Goal: Information Seeking & Learning: Learn about a topic

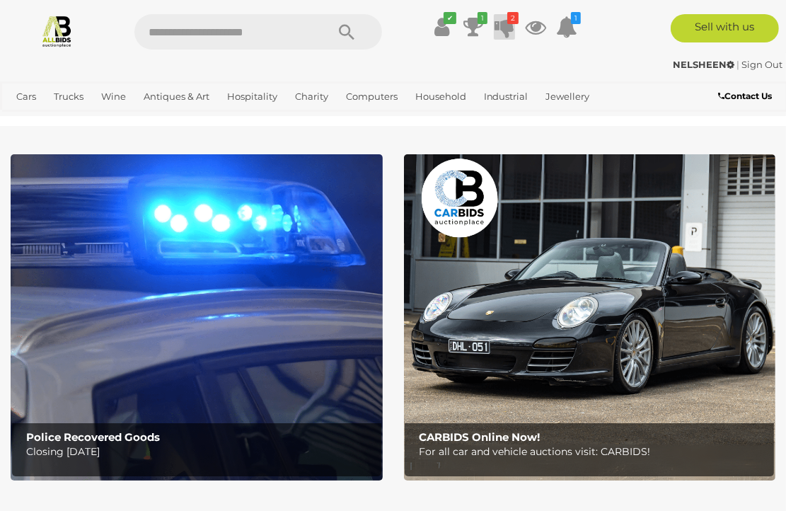
click at [504, 34] on icon at bounding box center [504, 26] width 20 height 25
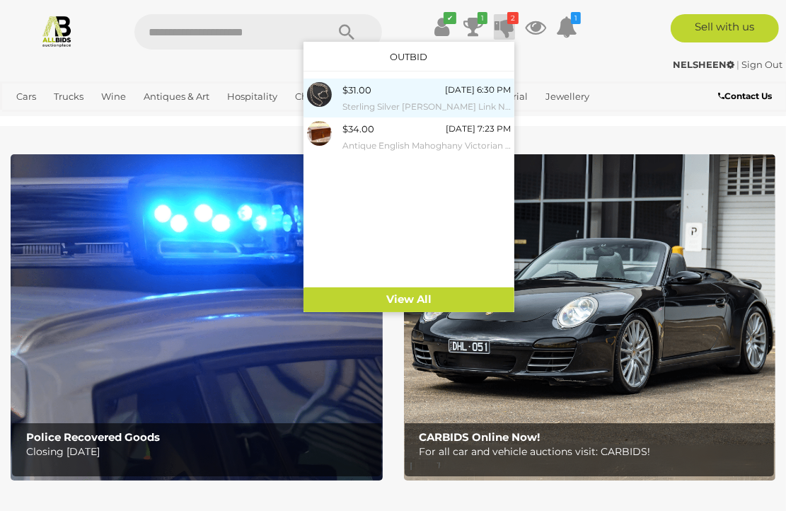
click at [361, 94] on div "$31.00" at bounding box center [356, 90] width 29 height 16
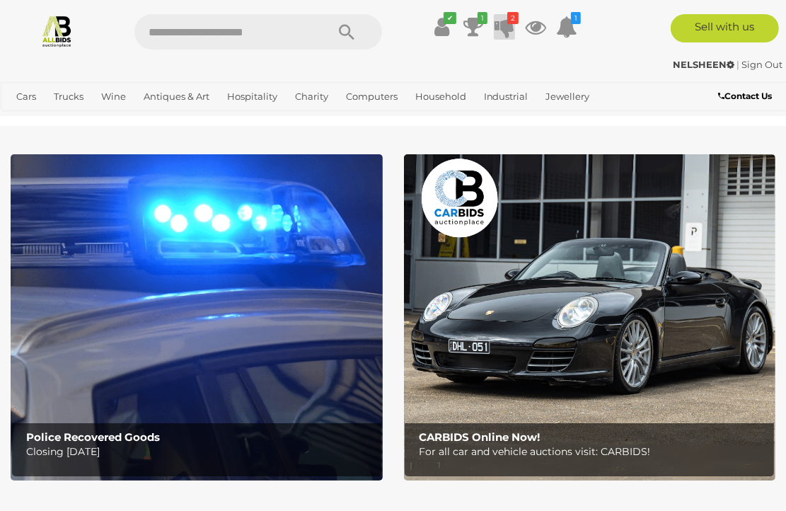
click at [504, 30] on icon at bounding box center [504, 26] width 20 height 25
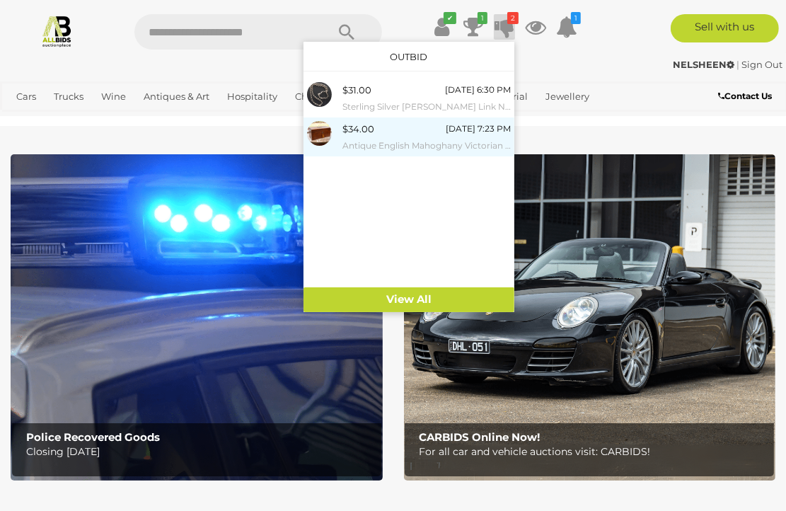
click at [342, 133] on div "$34.00" at bounding box center [358, 129] width 32 height 16
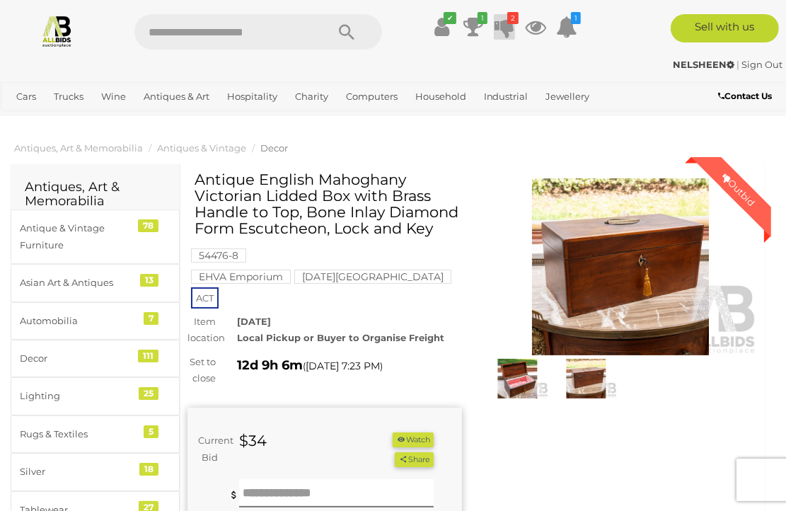
click at [503, 29] on icon at bounding box center [504, 26] width 20 height 25
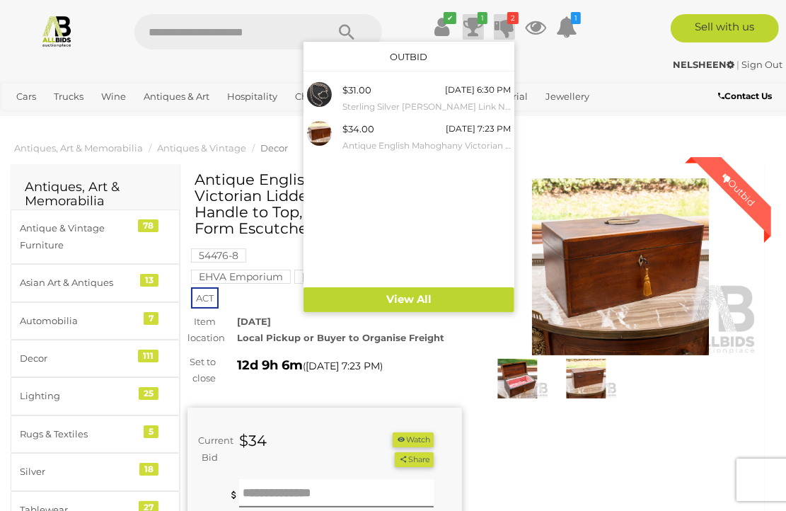
click at [478, 26] on icon at bounding box center [473, 26] width 20 height 25
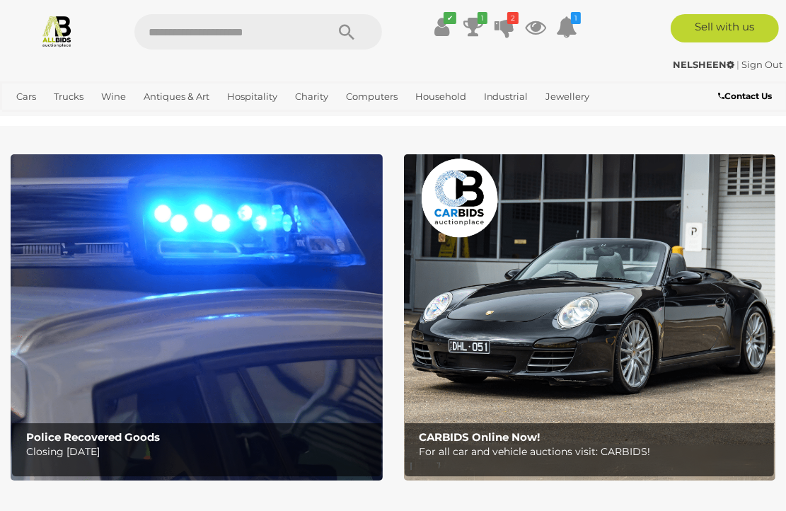
click at [210, 38] on input "text" at bounding box center [223, 31] width 178 height 35
type input "*********"
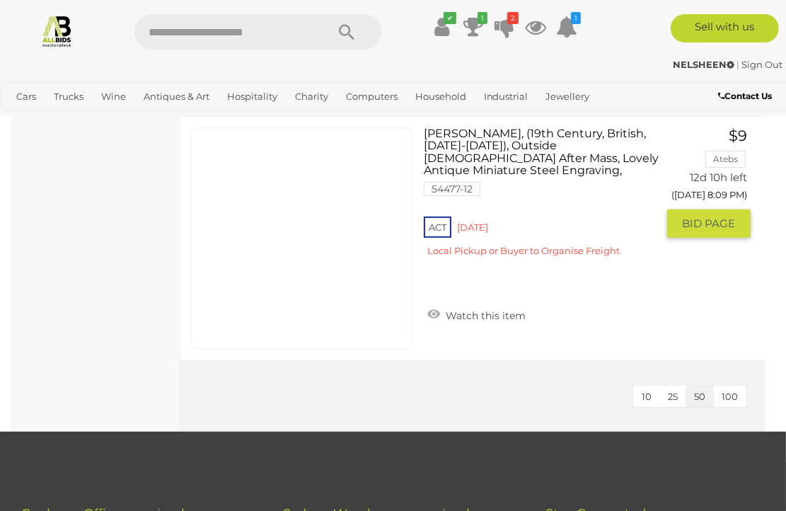
scroll to position [8205, 0]
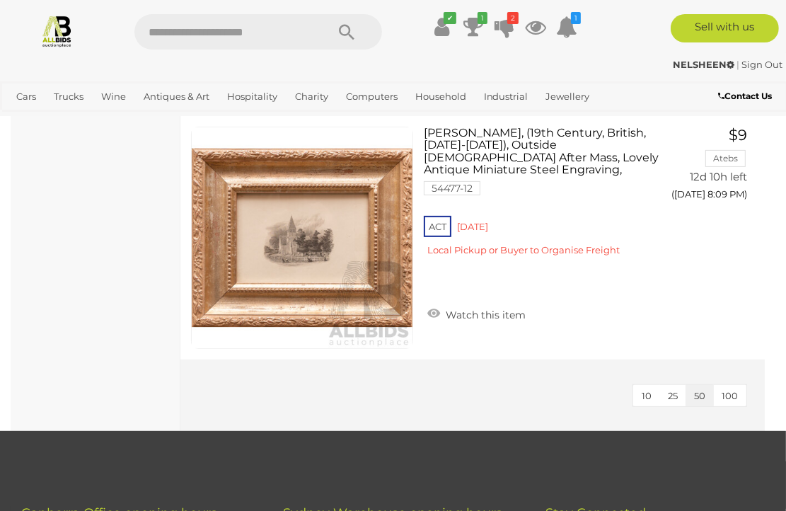
click at [166, 35] on input "text" at bounding box center [223, 31] width 178 height 35
type input "*****"
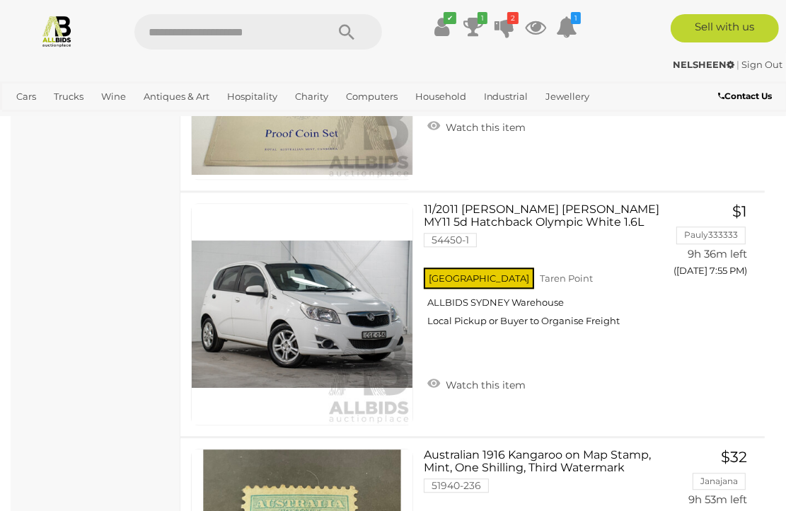
scroll to position [10327, 0]
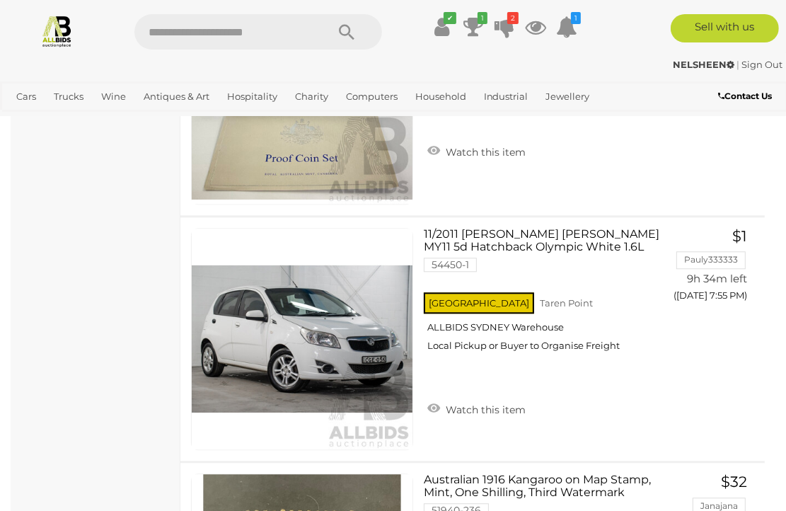
click at [192, 33] on input "text" at bounding box center [223, 31] width 178 height 35
type input "******"
click at [348, 35] on icon "Search" at bounding box center [347, 32] width 16 height 21
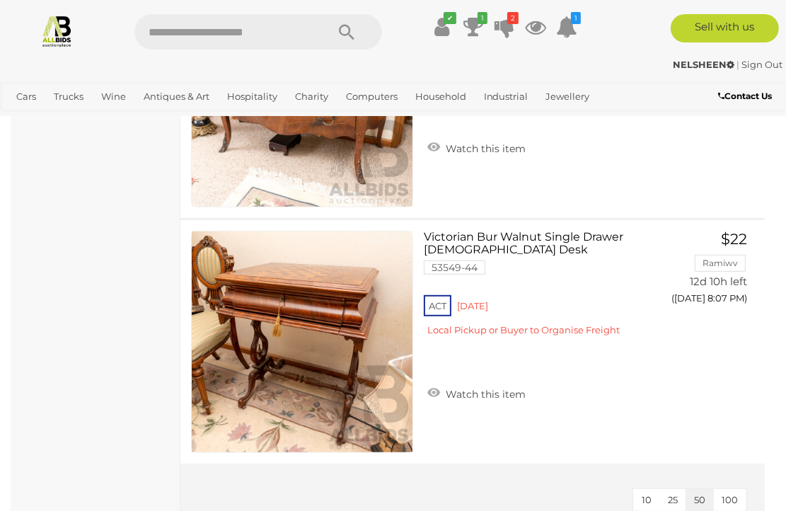
scroll to position [4385, 0]
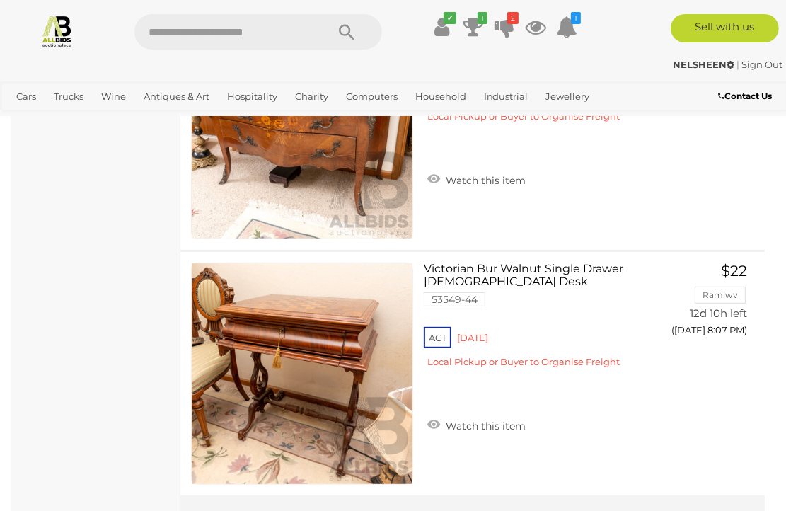
click at [198, 35] on input "text" at bounding box center [223, 31] width 178 height 35
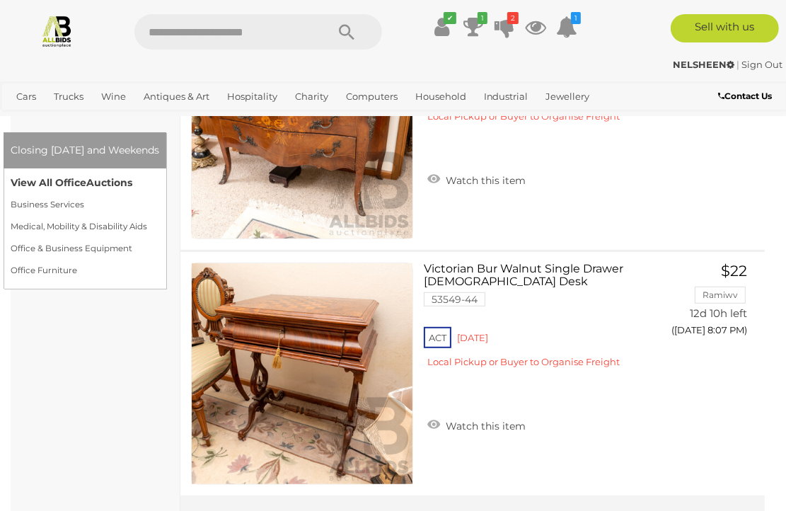
scroll to position [4315, 0]
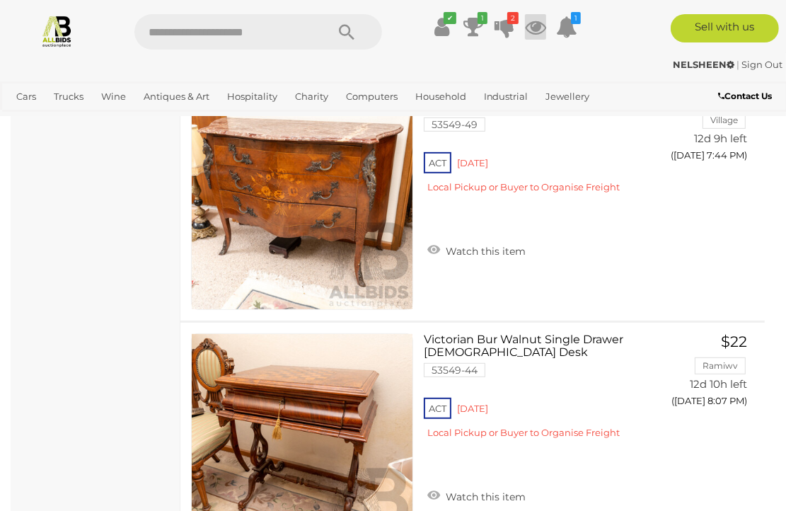
click at [535, 29] on icon at bounding box center [535, 26] width 21 height 25
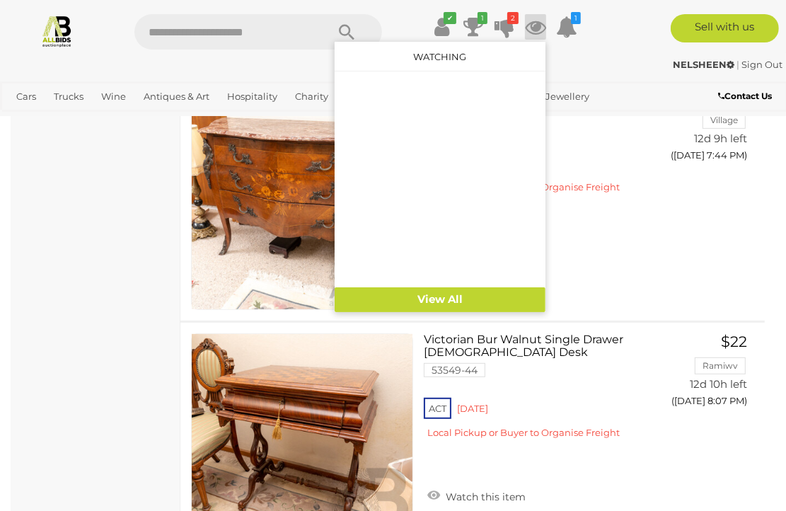
click at [535, 29] on icon at bounding box center [535, 26] width 21 height 25
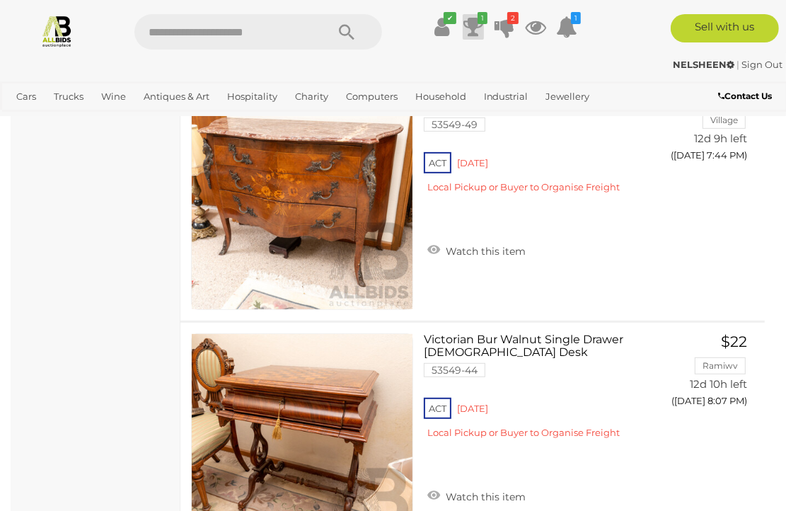
click at [467, 28] on icon at bounding box center [473, 26] width 20 height 25
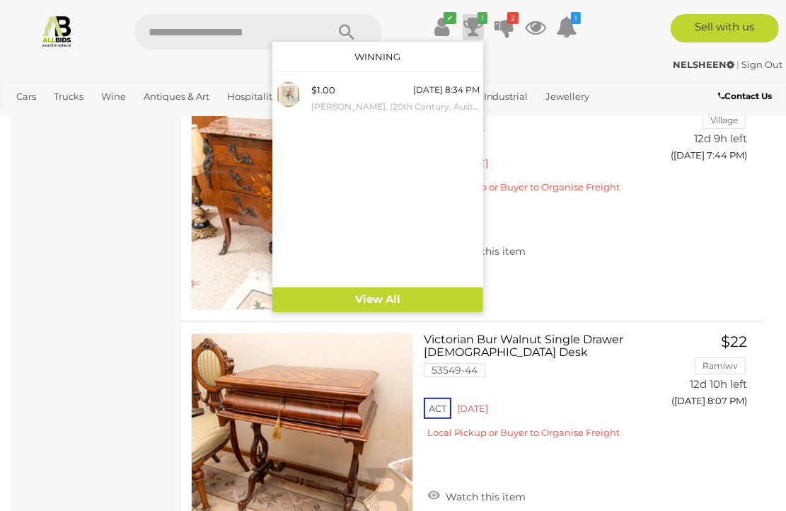
click at [467, 28] on icon at bounding box center [473, 26] width 20 height 25
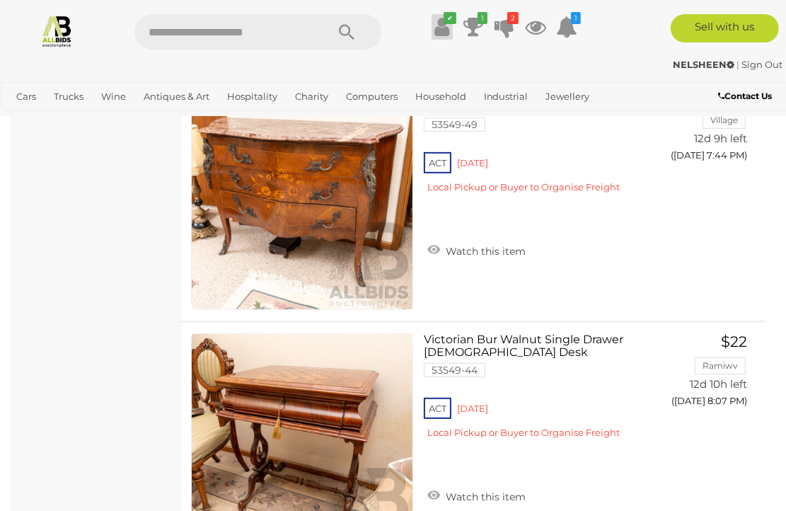
click at [443, 26] on icon at bounding box center [441, 26] width 15 height 25
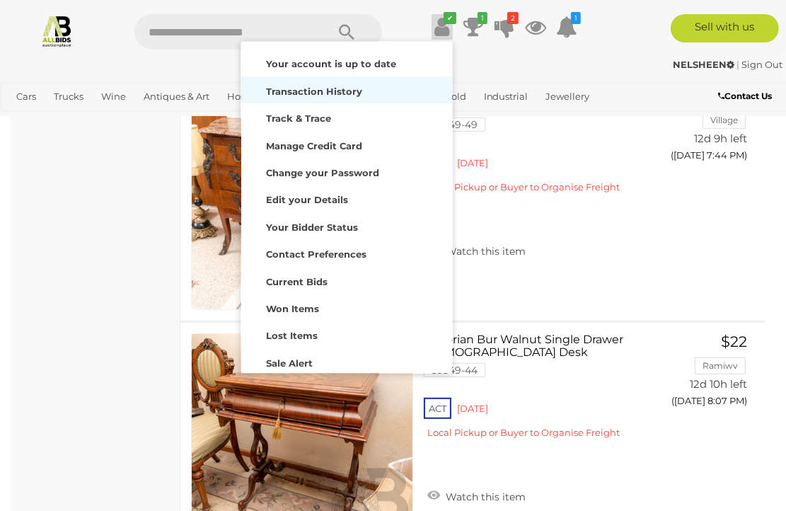
click at [289, 90] on strong "Transaction History" at bounding box center [314, 91] width 96 height 11
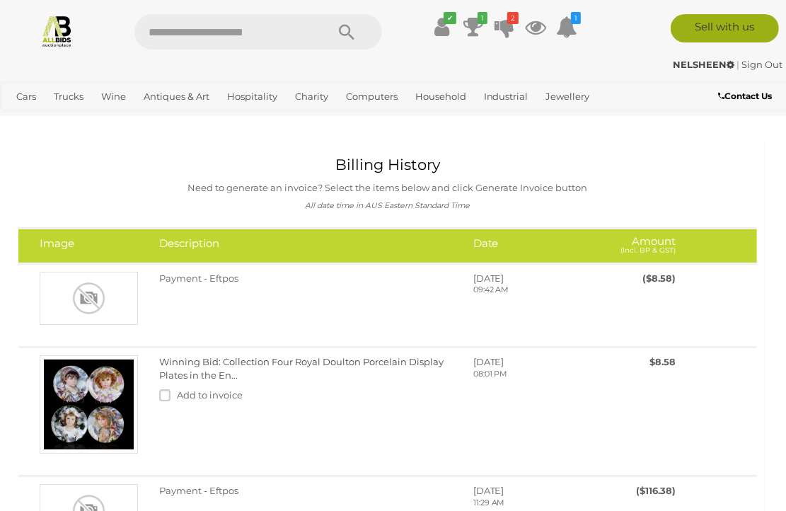
click at [737, 25] on link "Sell with us" at bounding box center [725, 28] width 108 height 28
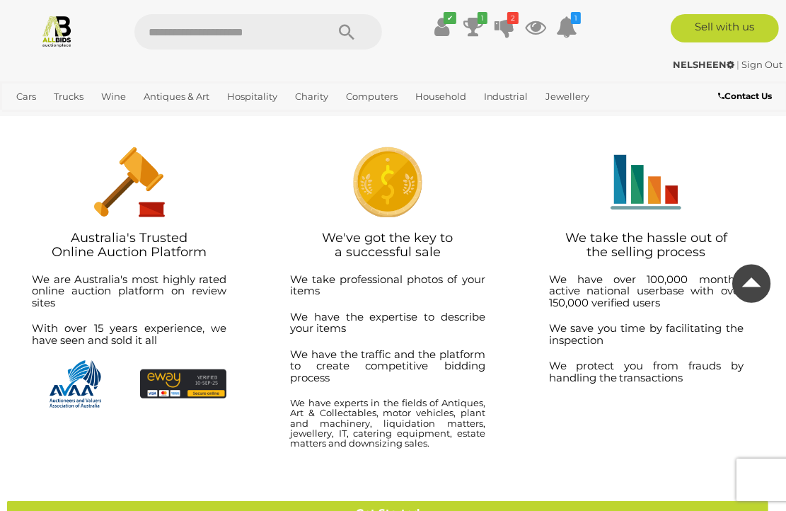
scroll to position [778, 0]
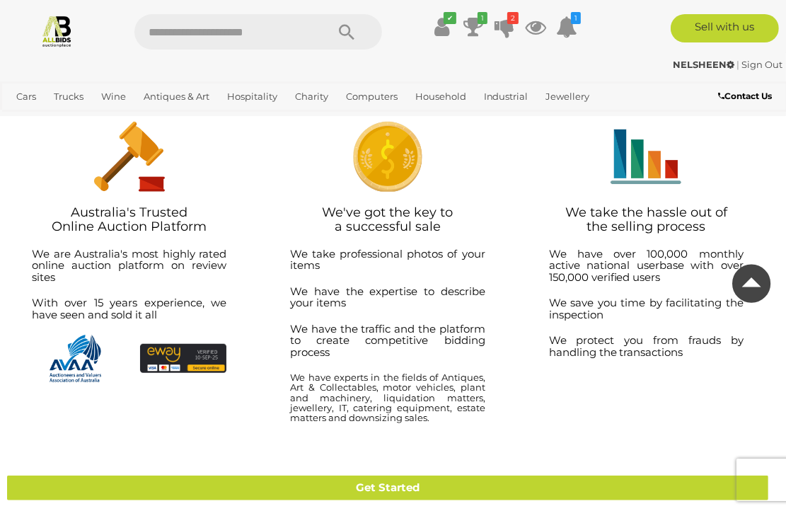
click at [753, 281] on icon at bounding box center [751, 283] width 38 height 46
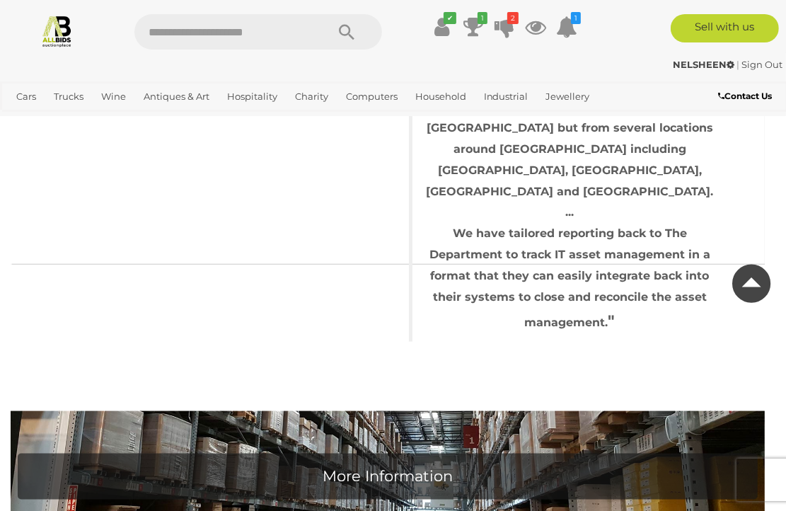
scroll to position [5185, 0]
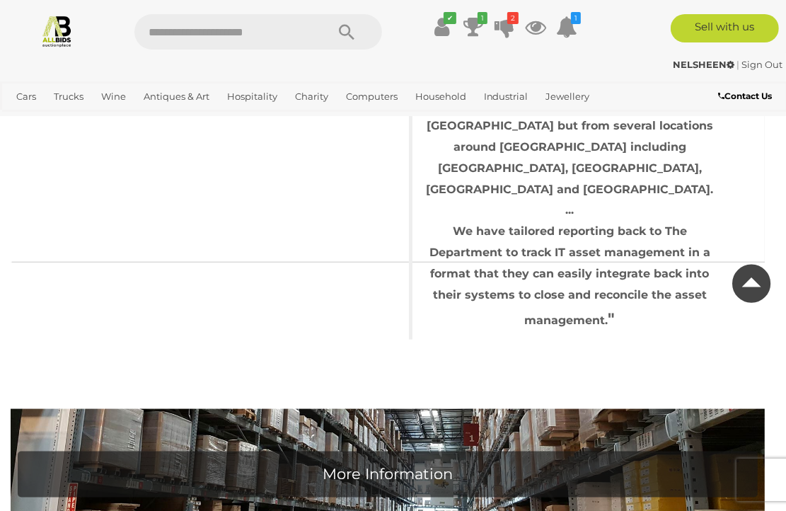
click at [396, 458] on h1 "More Information" at bounding box center [388, 473] width 726 height 30
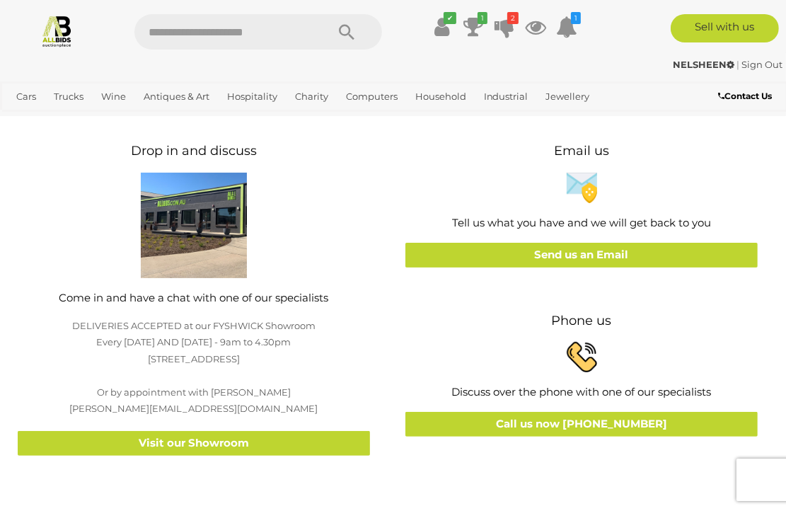
scroll to position [0, 0]
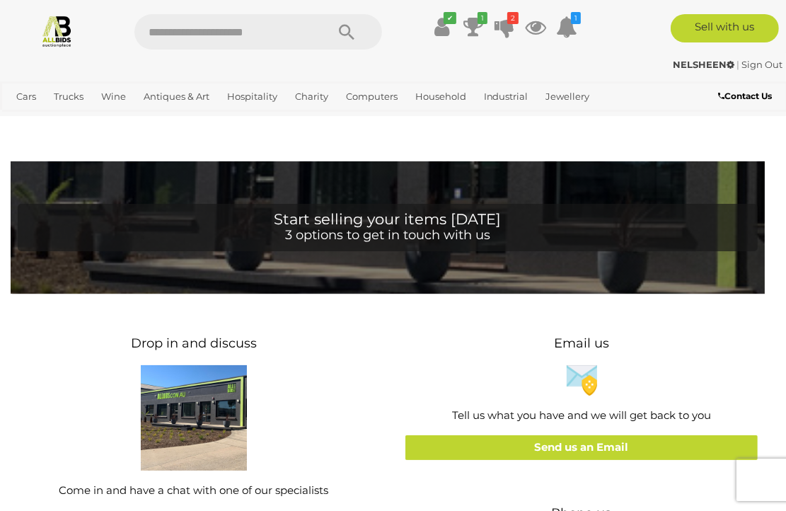
click at [151, 33] on input "text" at bounding box center [223, 31] width 178 height 35
type input "*"
type input "**********"
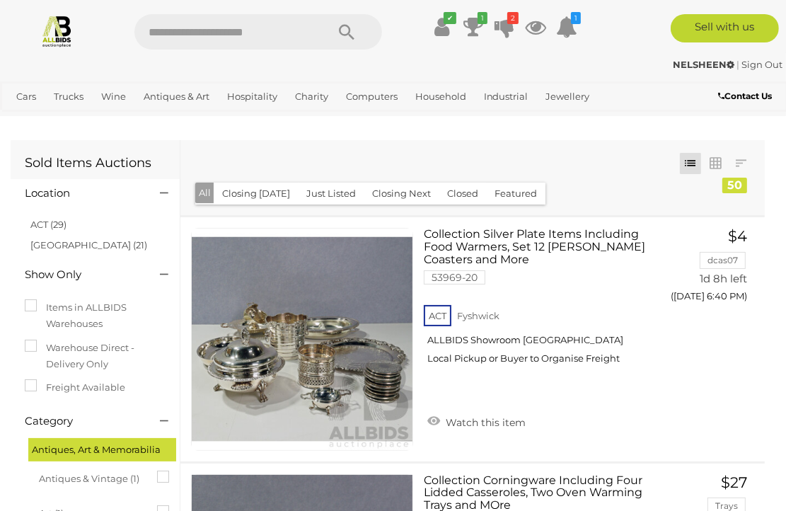
click at [455, 188] on button "Closed" at bounding box center [463, 193] width 48 height 22
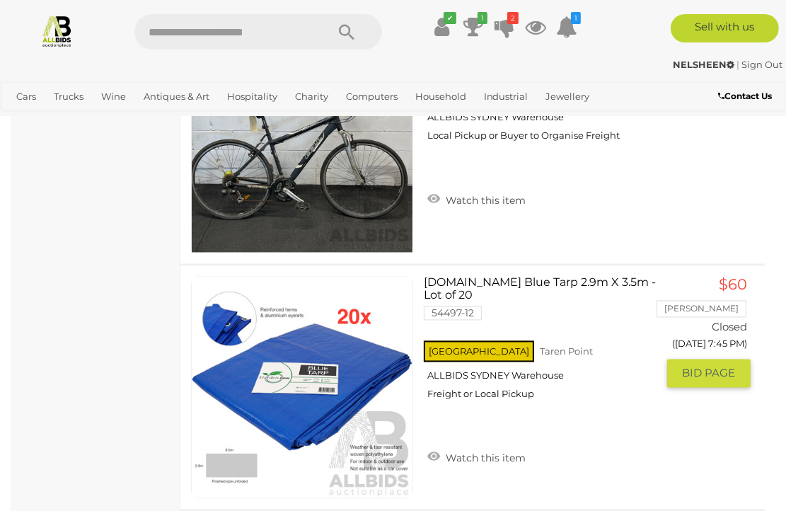
scroll to position [6295, 0]
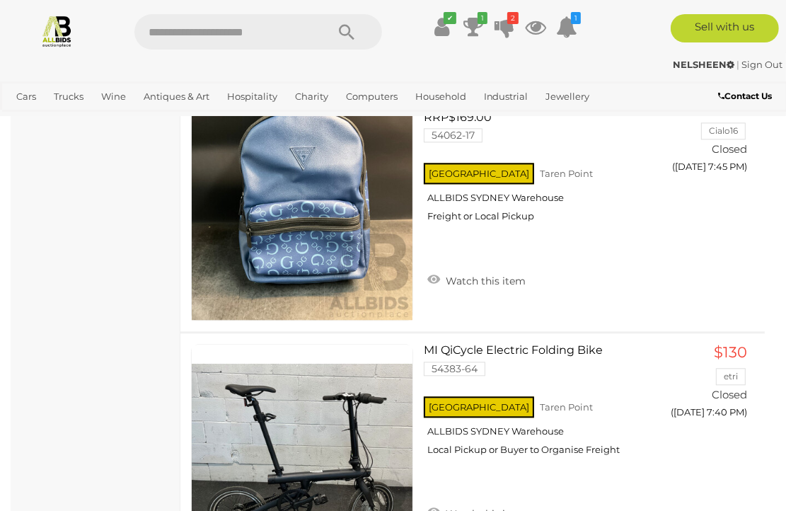
click at [274, 33] on input "text" at bounding box center [223, 31] width 178 height 35
type input "*****"
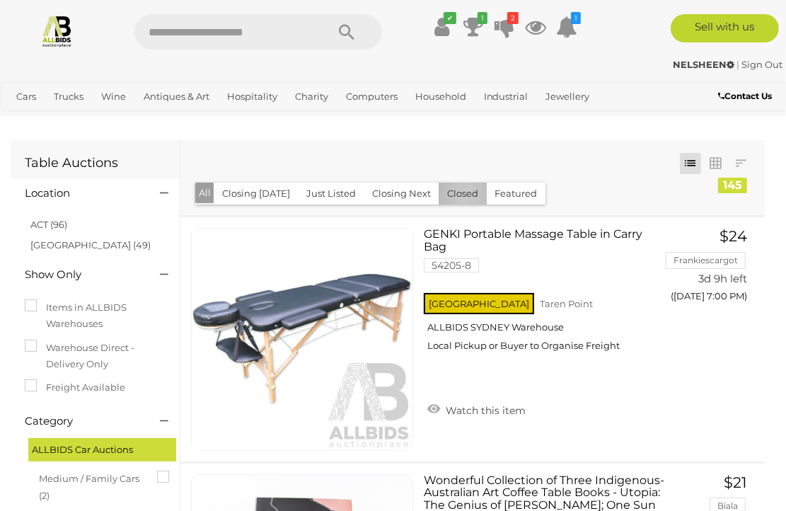
click at [460, 196] on button "Closed" at bounding box center [463, 193] width 48 height 22
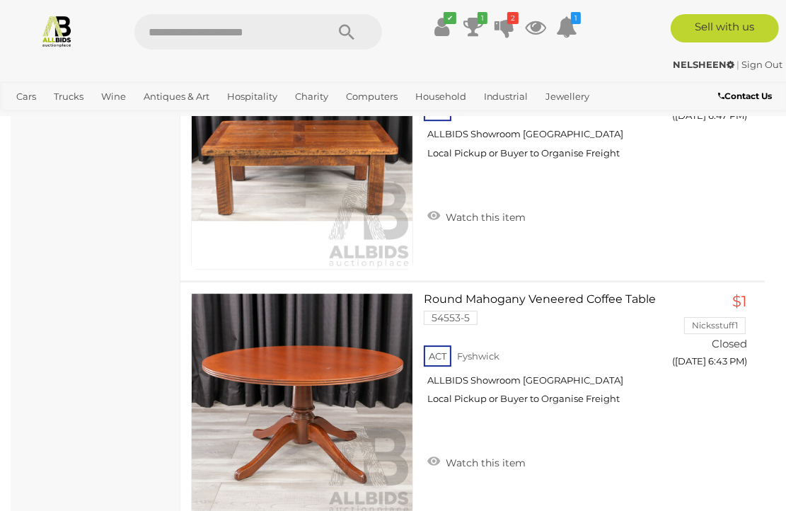
scroll to position [3183, 0]
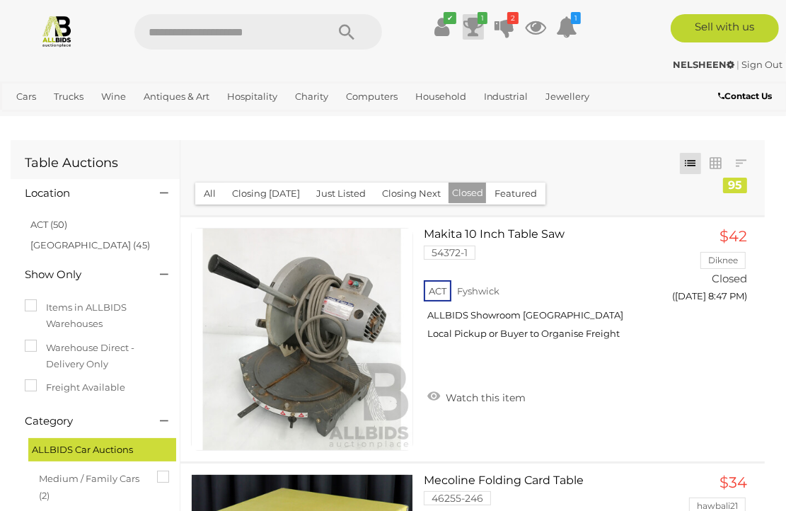
click at [471, 26] on icon at bounding box center [473, 26] width 20 height 25
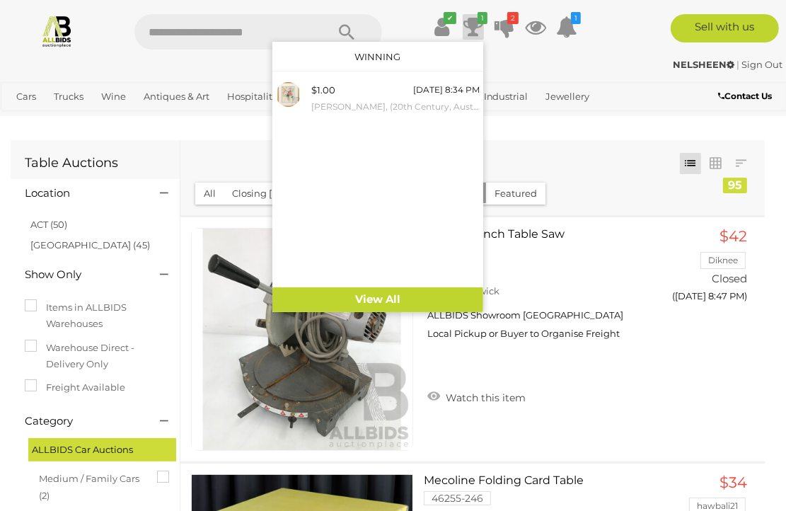
click at [516, 57] on div "NELSHEEN | Sign Out" at bounding box center [393, 65] width 779 height 16
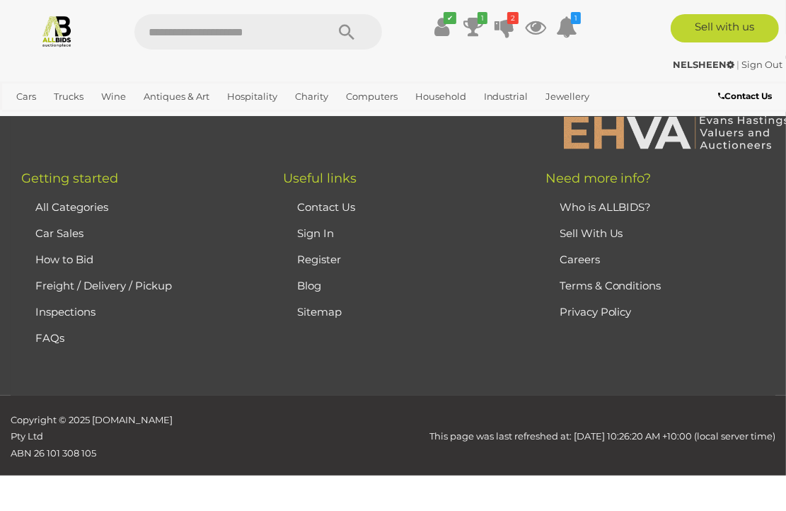
scroll to position [523, 0]
